Goal: Task Accomplishment & Management: Complete application form

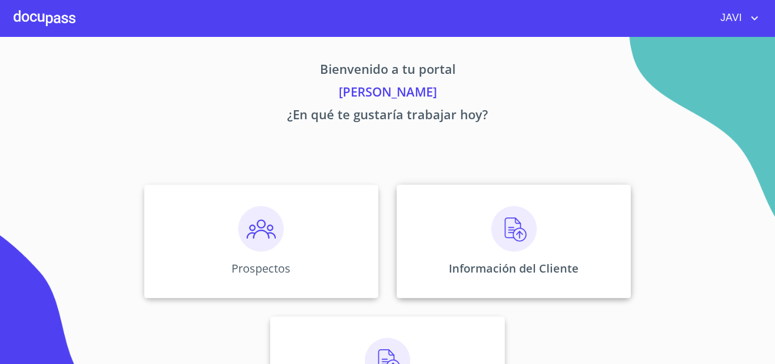
click at [509, 237] on img at bounding box center [514, 228] width 45 height 45
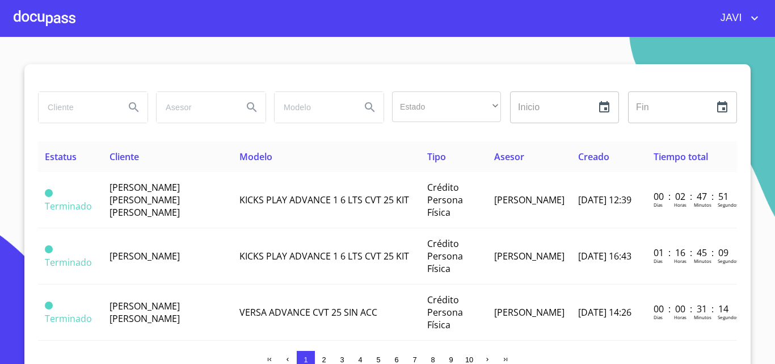
click at [79, 103] on input "search" at bounding box center [77, 107] width 77 height 31
type input "[PERSON_NAME]"
click at [129, 104] on icon "Search" at bounding box center [134, 107] width 10 height 10
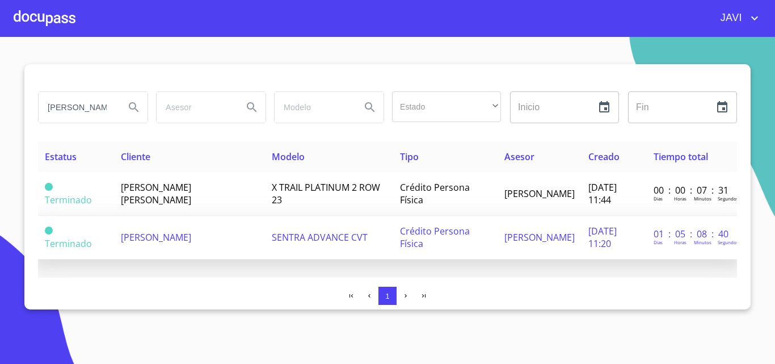
click at [295, 231] on span "SENTRA ADVANCE CVT" at bounding box center [320, 237] width 96 height 12
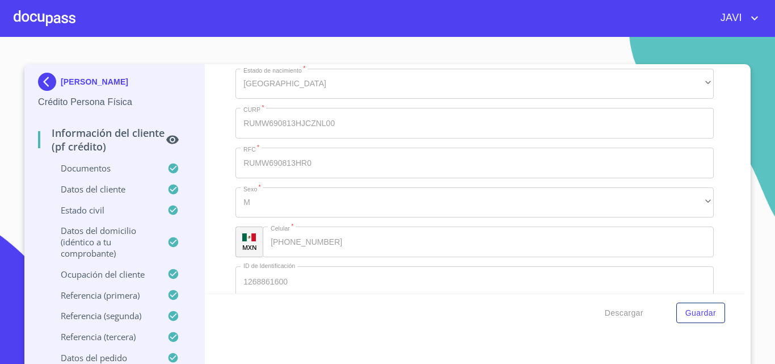
scroll to position [3612, 0]
